Goal: Task Accomplishment & Management: Use online tool/utility

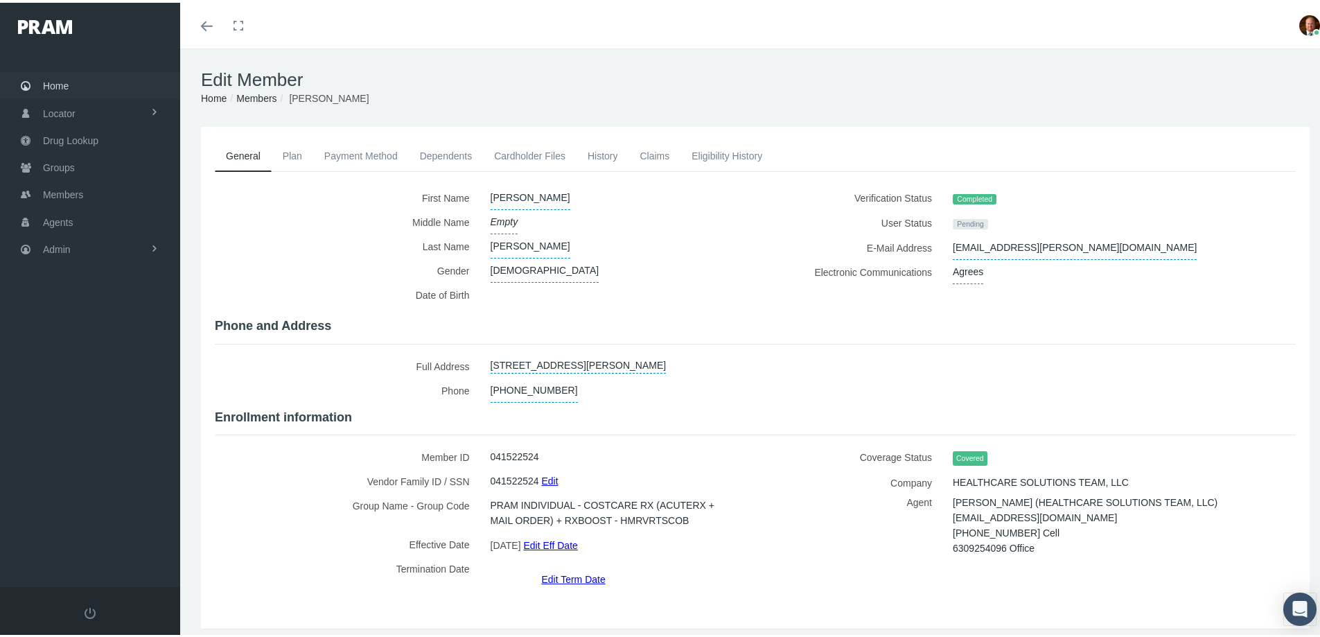
click at [62, 82] on span "Home" at bounding box center [56, 83] width 26 height 26
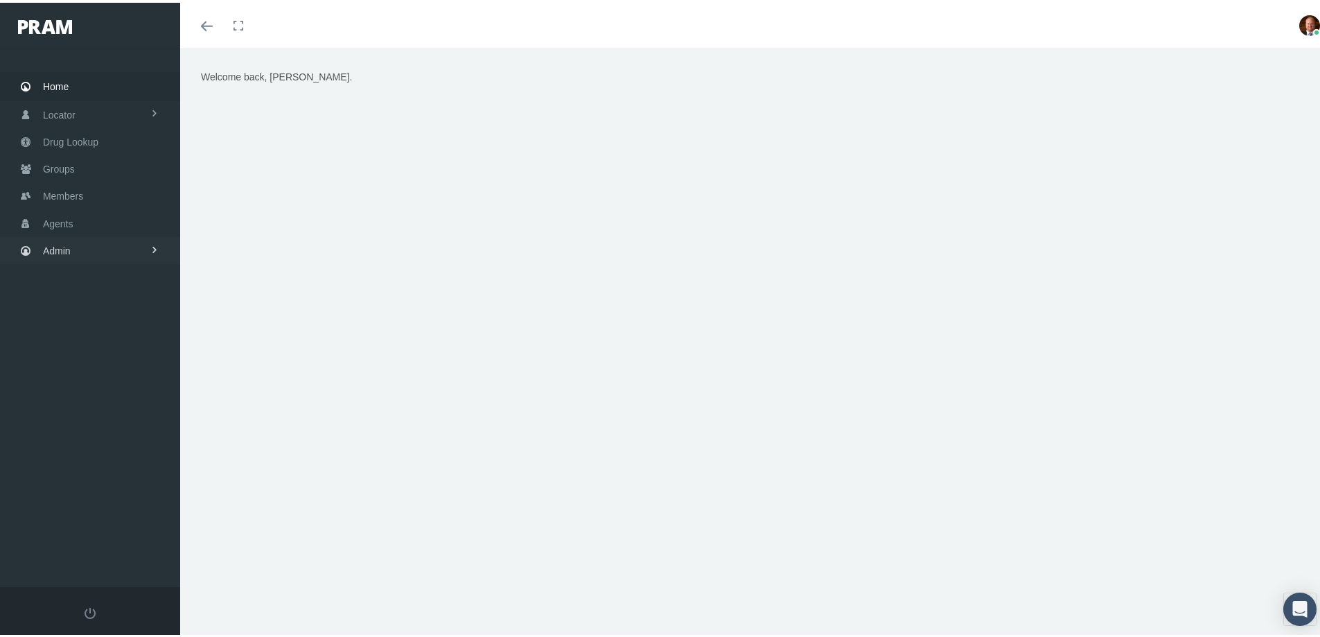
click at [57, 249] on span "Admin" at bounding box center [57, 248] width 28 height 26
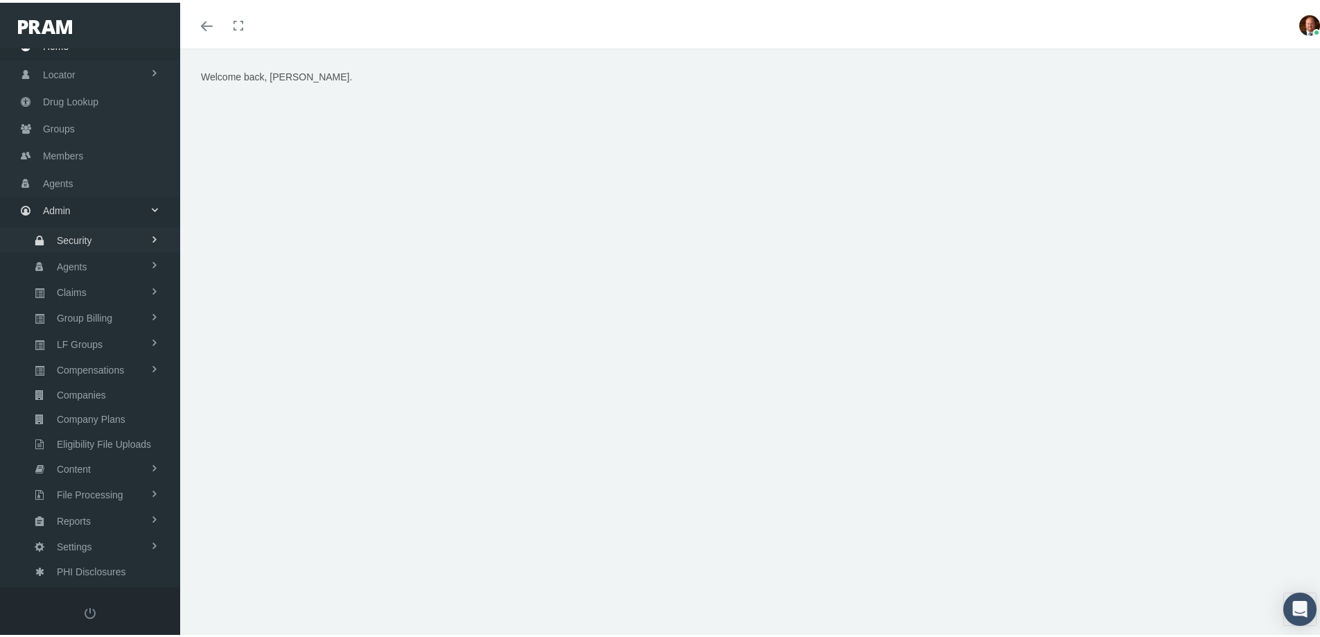
click at [73, 238] on span "Security" at bounding box center [74, 238] width 35 height 24
click at [70, 313] on span "User Lookup" at bounding box center [81, 313] width 55 height 24
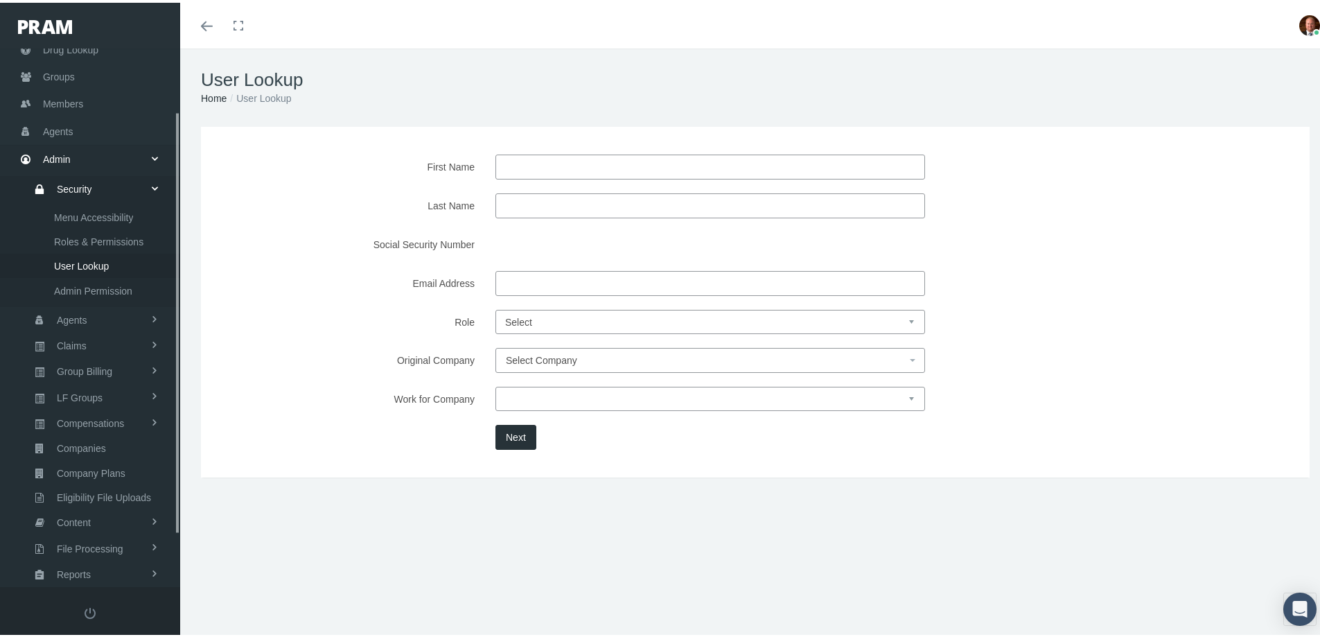
click at [544, 278] on input "Email Address" at bounding box center [709, 280] width 429 height 25
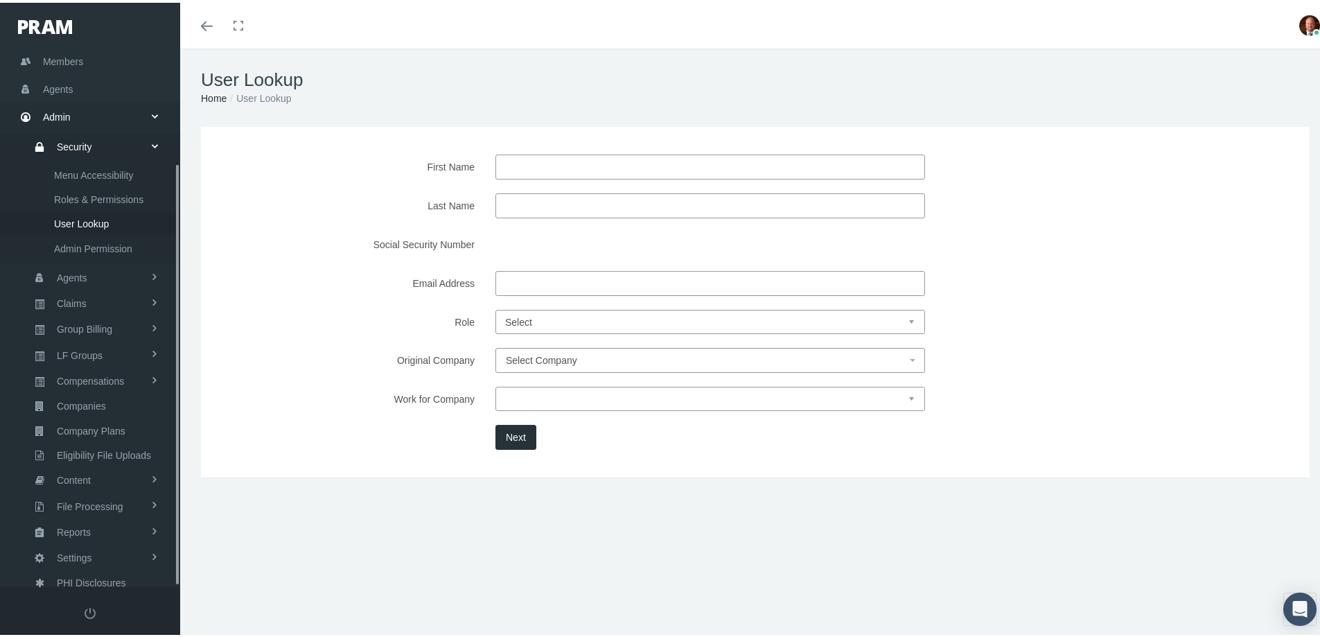
scroll to position [146, 0]
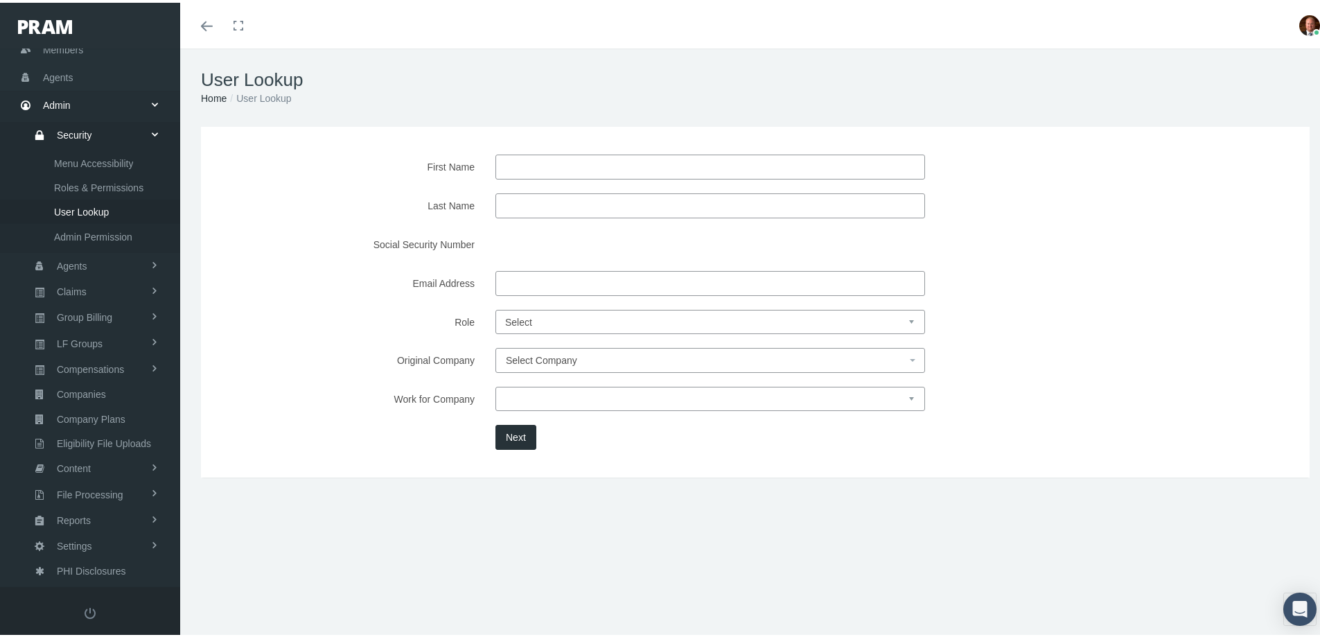
paste input "npalle@na-insurance.com"
type input "npalle@na-insurance.com"
click at [517, 434] on button "Next" at bounding box center [515, 434] width 41 height 25
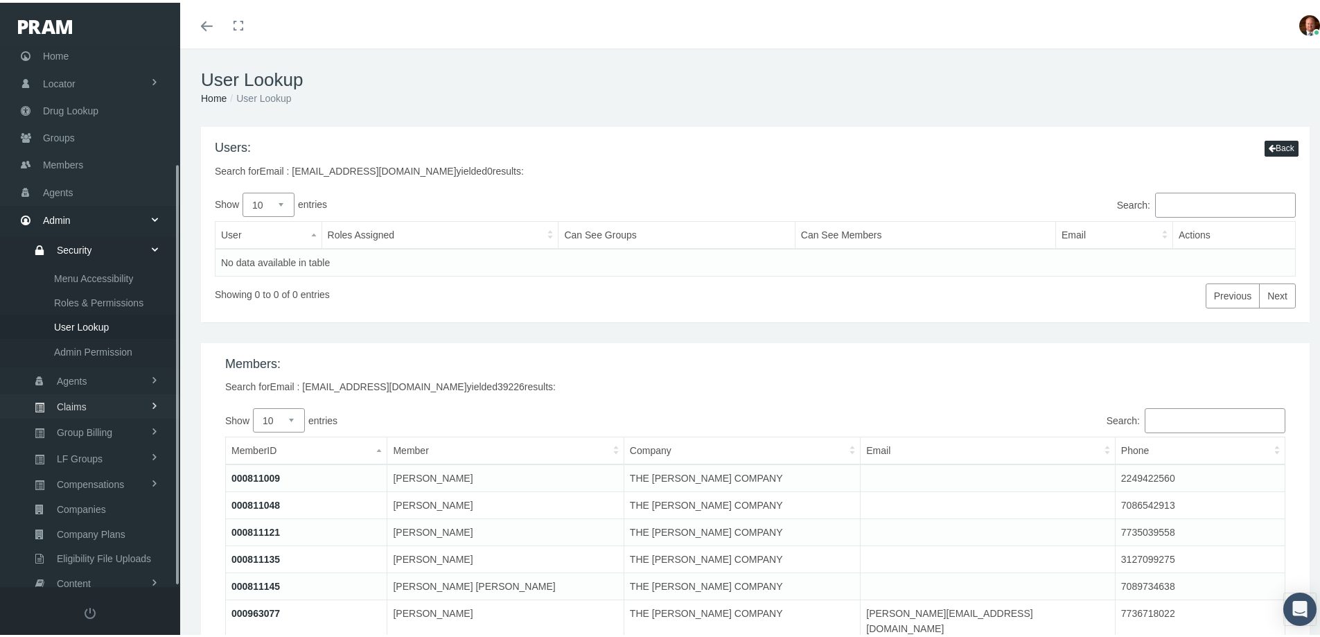
scroll to position [0, 0]
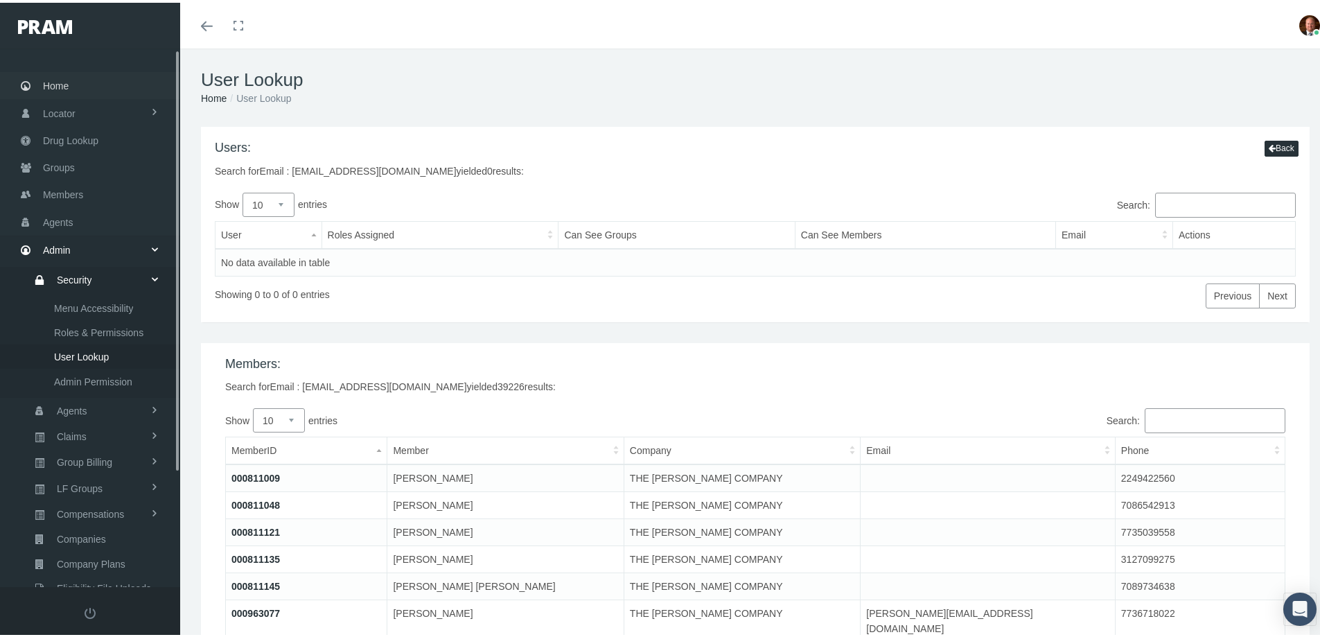
click at [62, 83] on span "Home" at bounding box center [56, 83] width 26 height 26
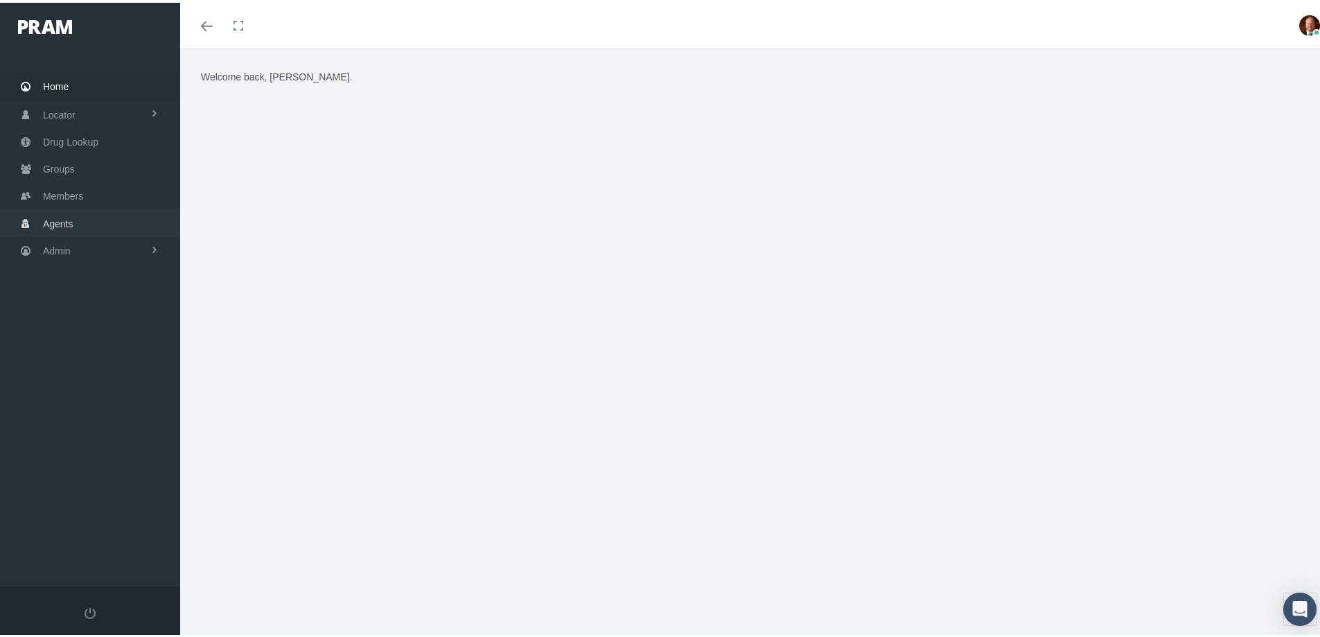
click at [68, 225] on span "Agents" at bounding box center [58, 221] width 30 height 26
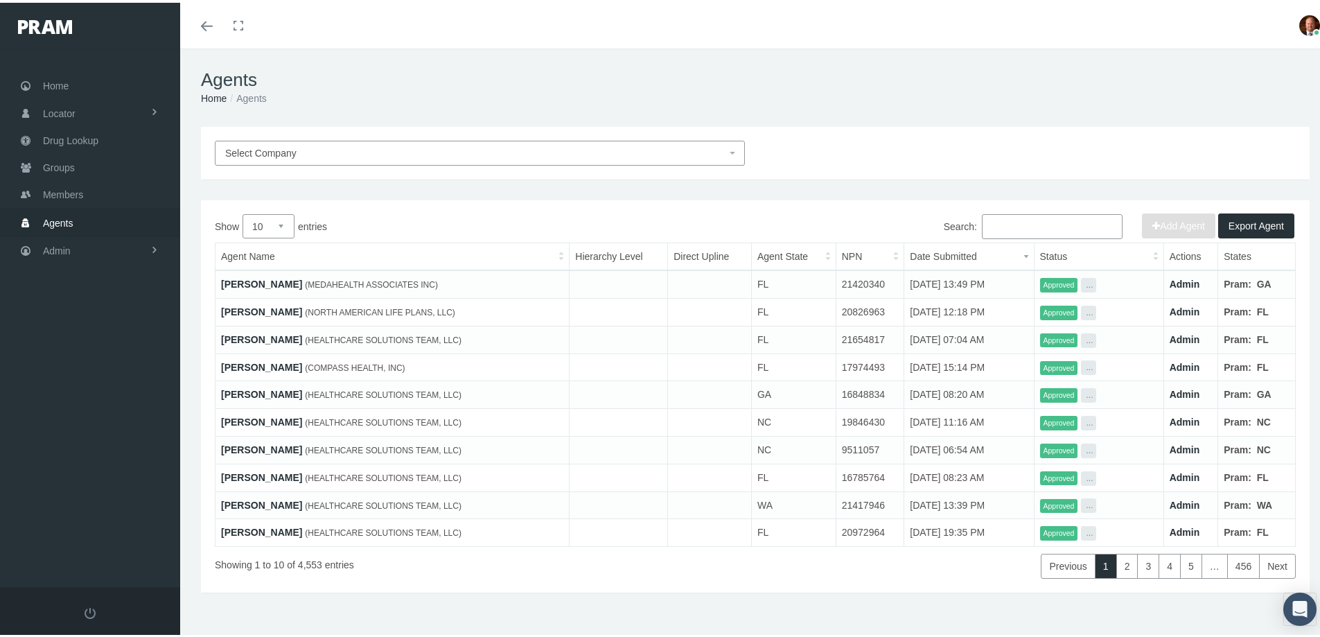
click at [1005, 224] on input "Search:" at bounding box center [1052, 223] width 141 height 25
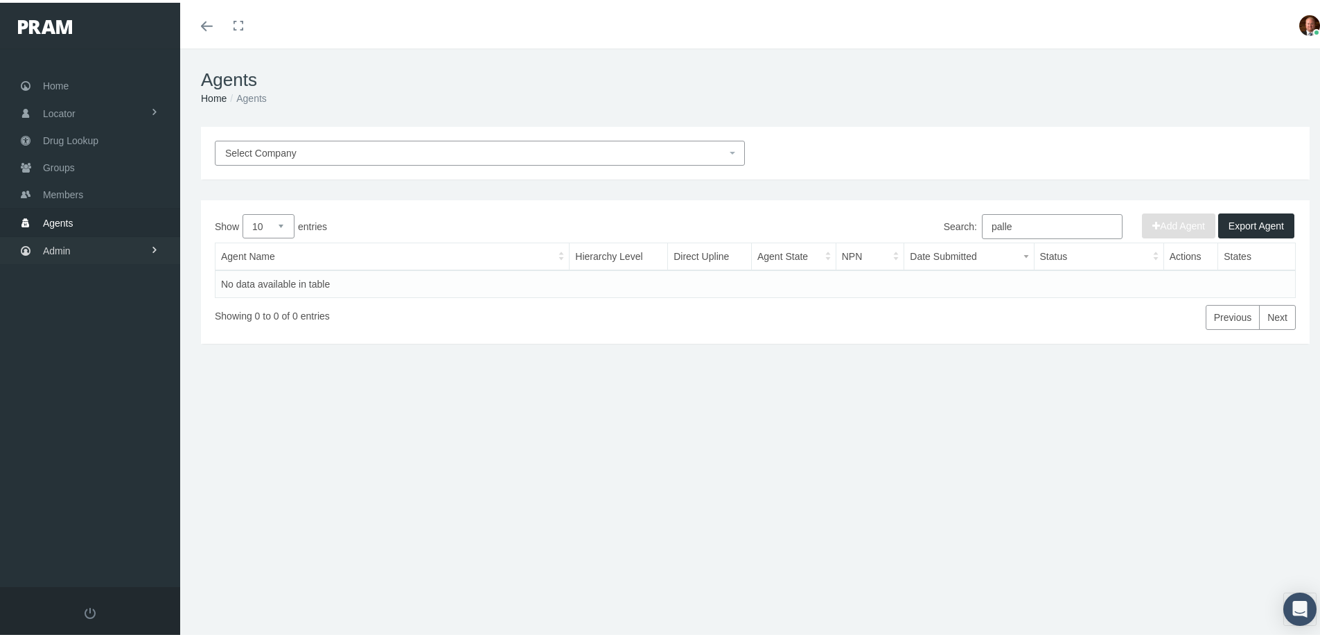
type input "palle"
click at [59, 248] on span "Admin" at bounding box center [57, 248] width 28 height 26
click at [71, 274] on span "Security" at bounding box center [74, 278] width 35 height 24
click at [84, 355] on span "User Lookup" at bounding box center [81, 355] width 55 height 24
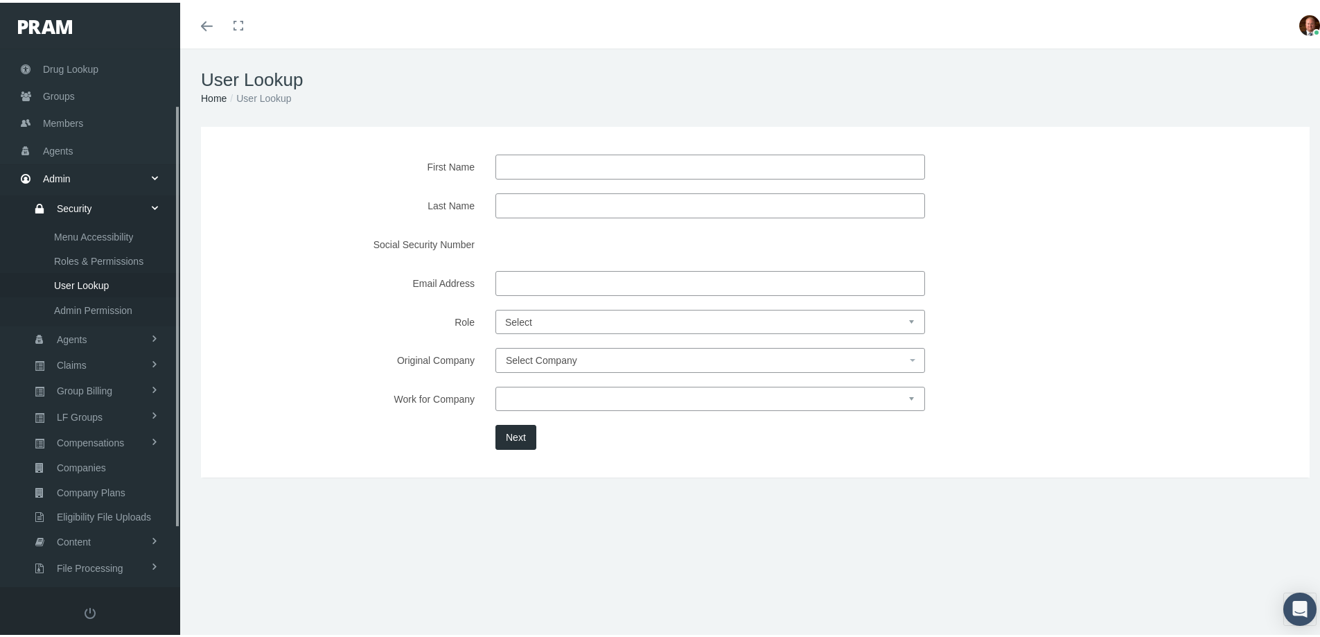
click at [532, 209] on input "Last Name" at bounding box center [709, 202] width 429 height 25
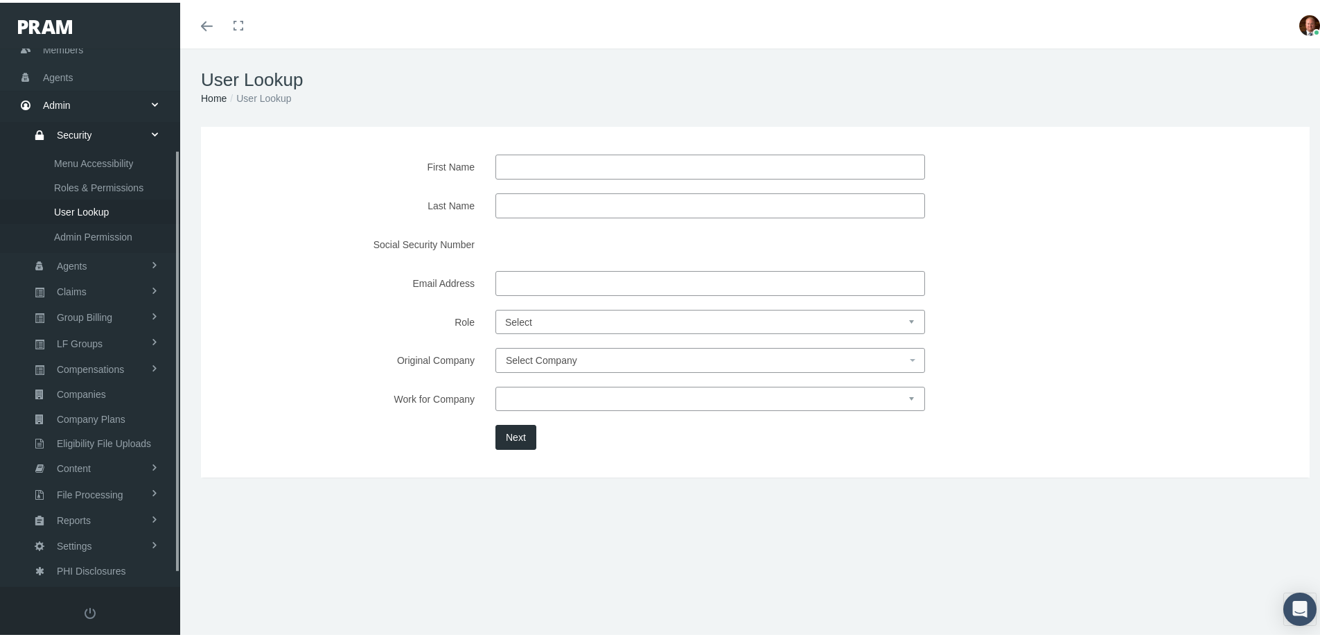
scroll to position [146, 0]
type input "palle"
click at [516, 432] on button "Next" at bounding box center [515, 434] width 41 height 25
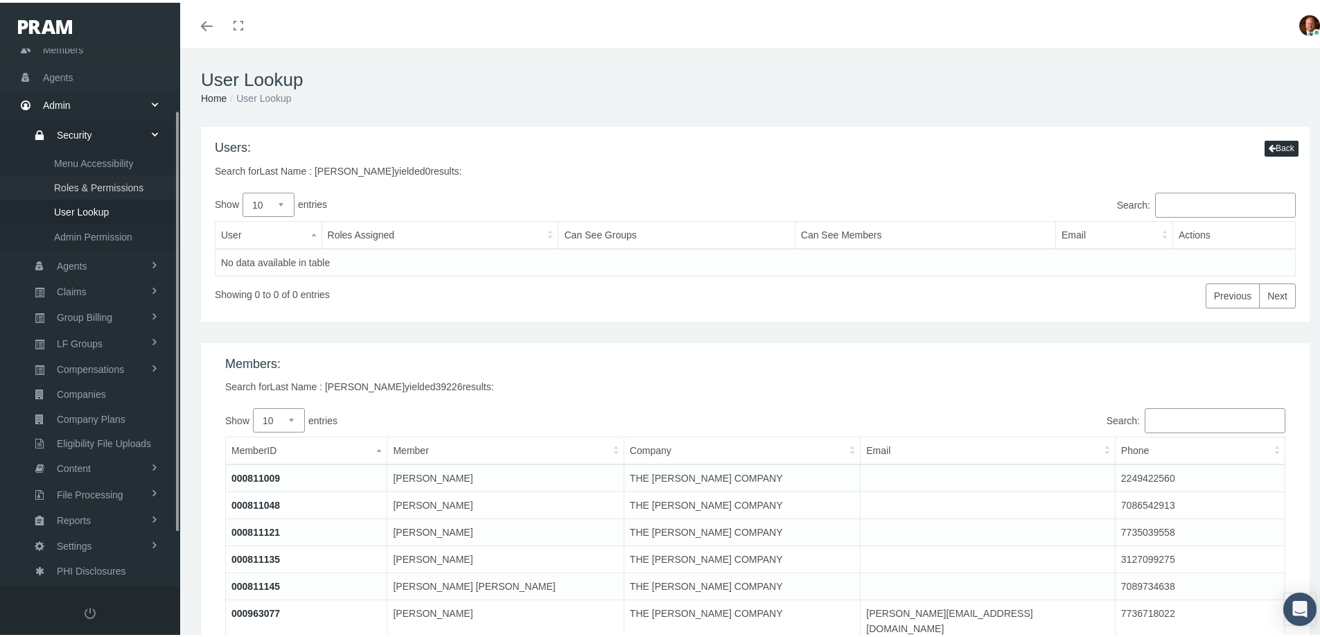
scroll to position [0, 0]
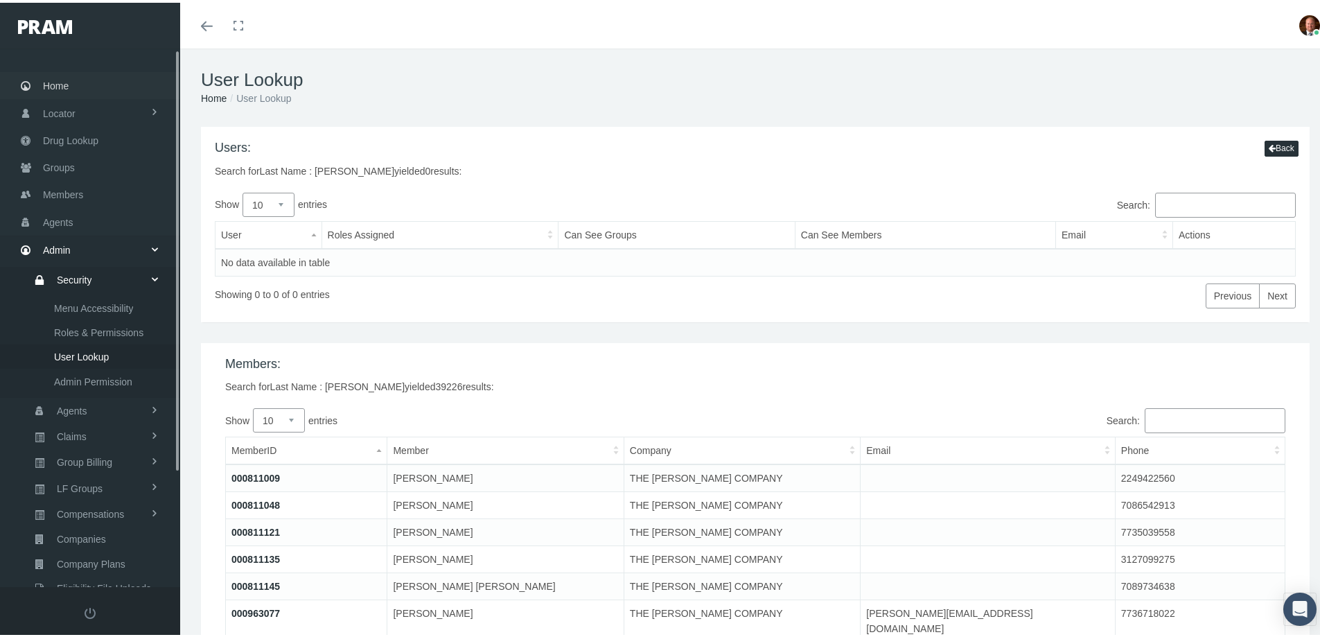
click at [53, 78] on span "Home" at bounding box center [56, 83] width 26 height 26
